Goal: Transaction & Acquisition: Purchase product/service

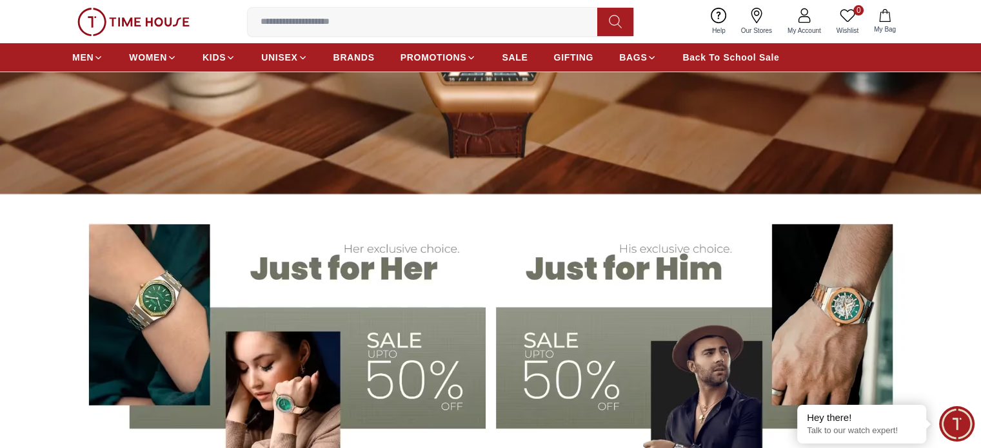
scroll to position [258, 0]
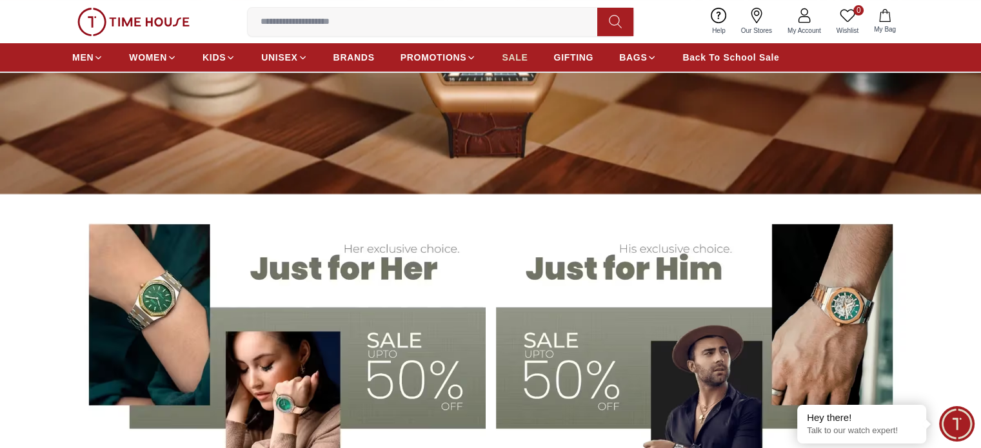
click at [521, 56] on span "SALE" at bounding box center [515, 57] width 26 height 13
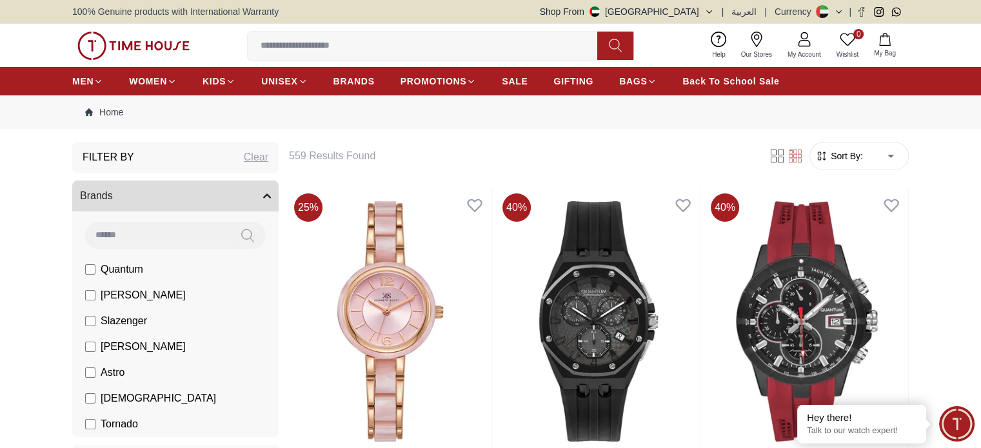
click at [121, 323] on span "Slazenger" at bounding box center [124, 321] width 46 height 15
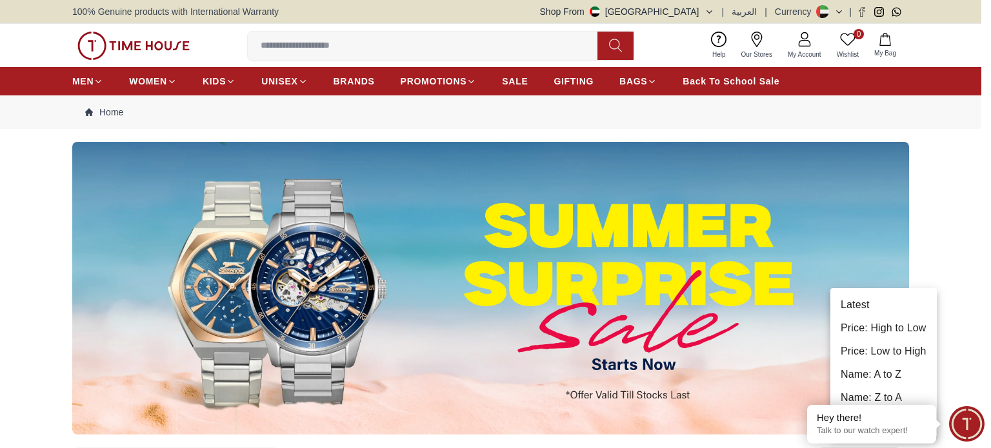
click at [899, 346] on li "Price: Low to High" at bounding box center [883, 351] width 106 height 23
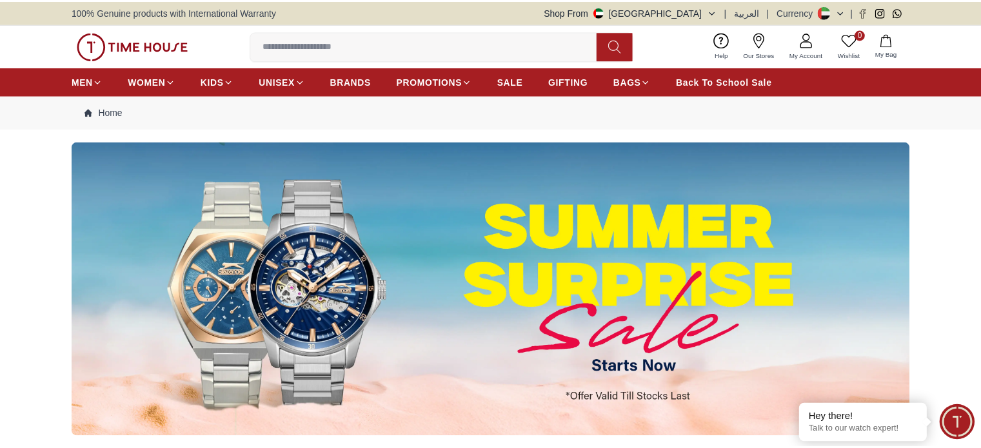
scroll to position [31, 0]
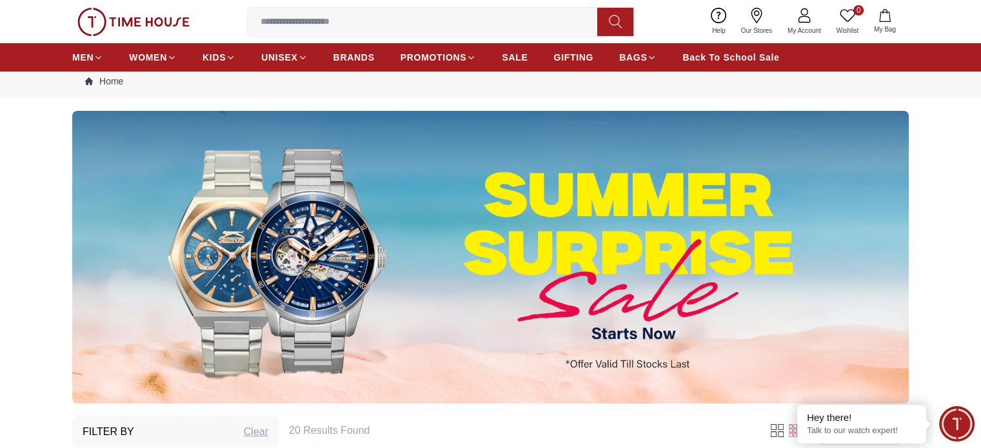
type input "*"
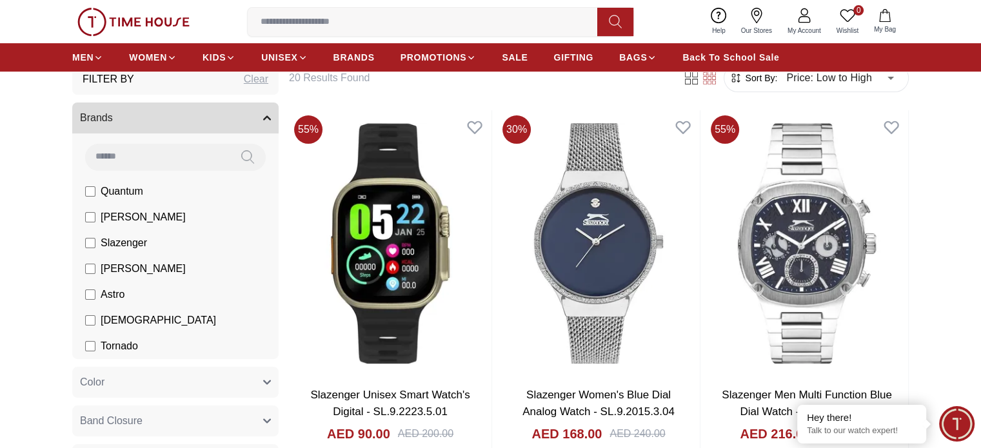
scroll to position [387, 0]
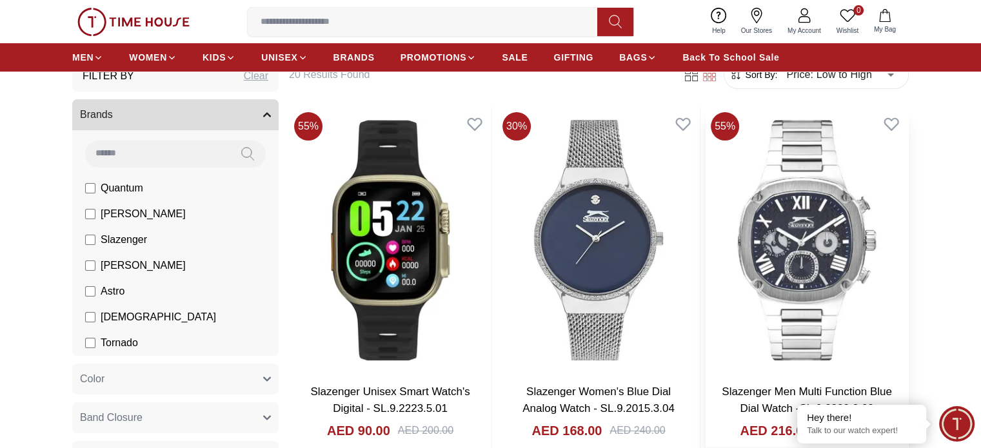
click at [706, 181] on img at bounding box center [807, 240] width 203 height 266
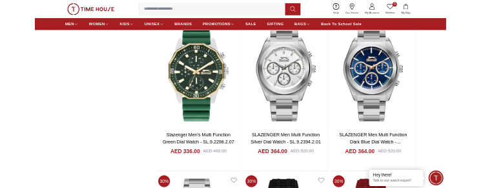
scroll to position [1742, 0]
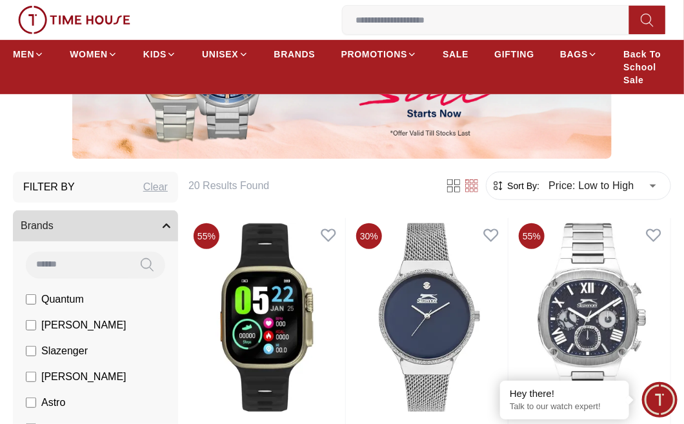
scroll to position [215, 0]
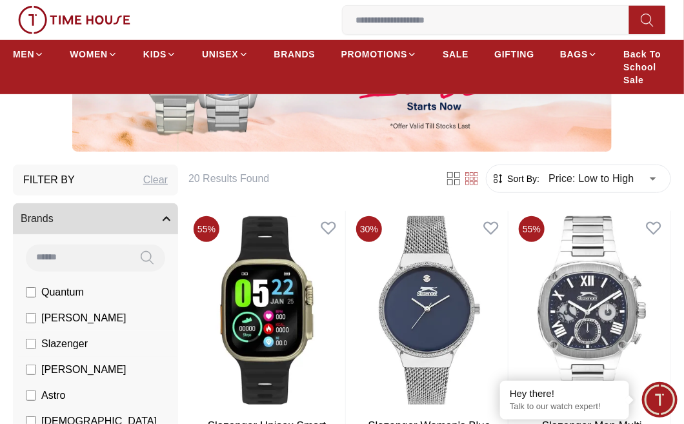
click at [37, 336] on label "Slazenger" at bounding box center [57, 343] width 62 height 15
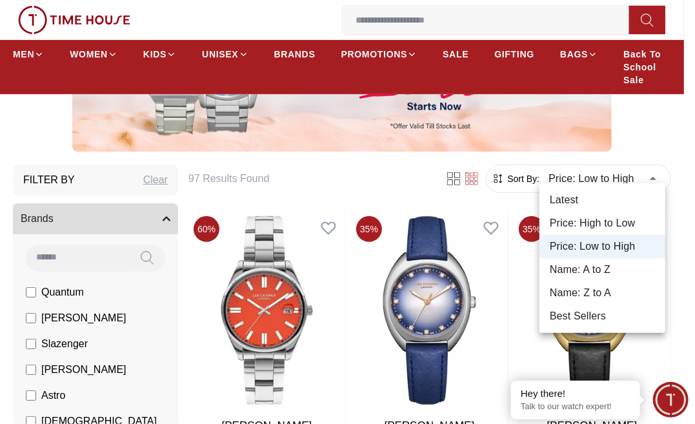
click at [636, 165] on div at bounding box center [347, 212] width 695 height 424
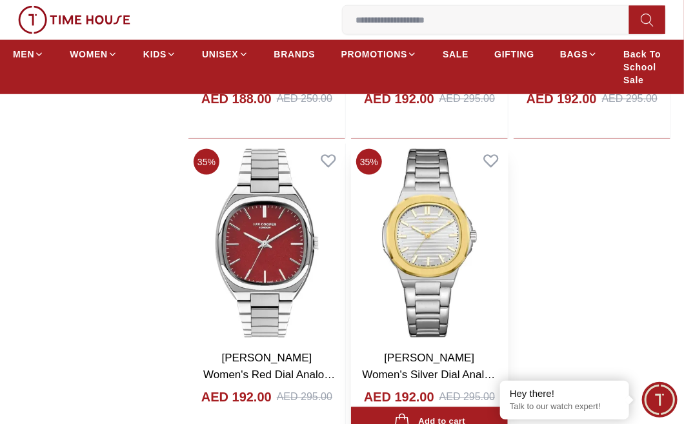
scroll to position [2079, 0]
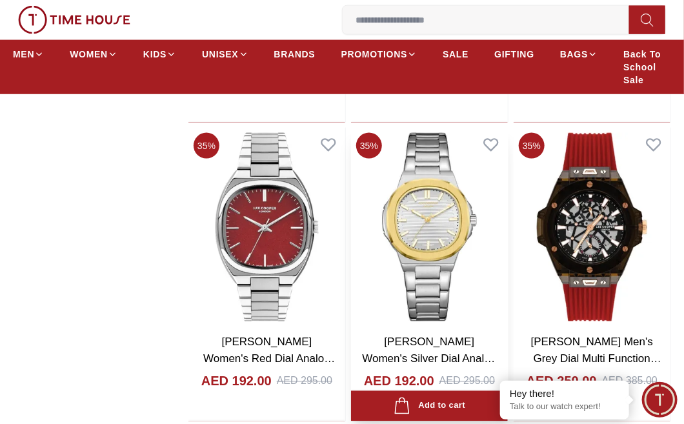
scroll to position [2079, 0]
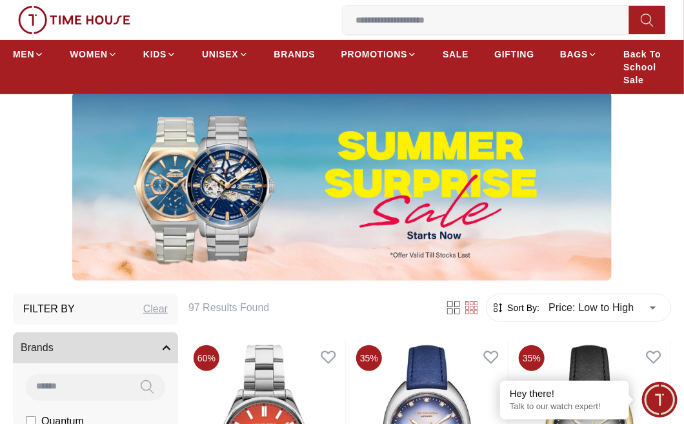
scroll to position [66, 0]
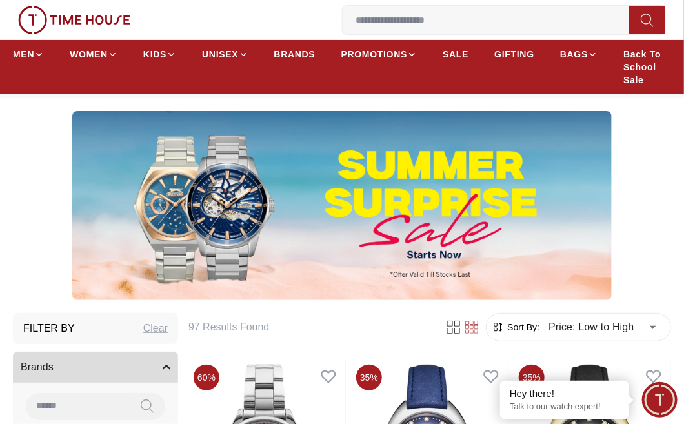
click at [315, 186] on img at bounding box center [341, 205] width 539 height 189
